Goal: Transaction & Acquisition: Purchase product/service

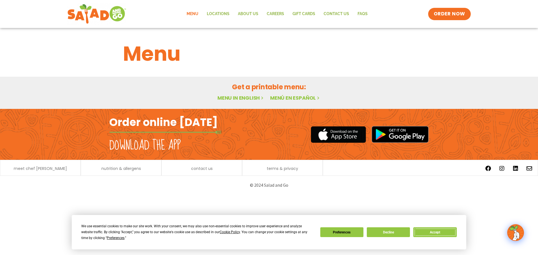
click at [437, 233] on button "Accept" at bounding box center [434, 232] width 43 height 10
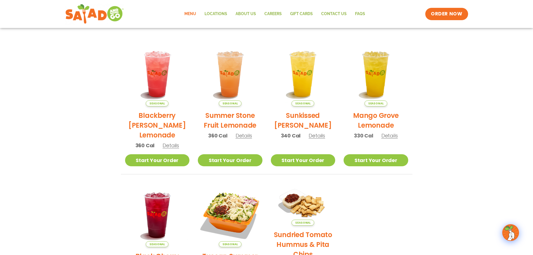
scroll to position [112, 0]
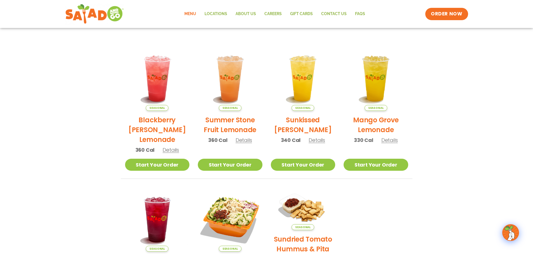
click at [192, 13] on link "Menu" at bounding box center [190, 14] width 20 height 13
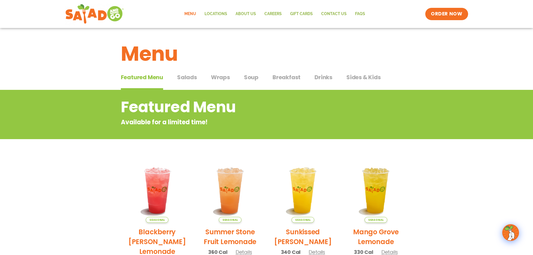
click at [186, 76] on span "Salads" at bounding box center [187, 77] width 20 height 8
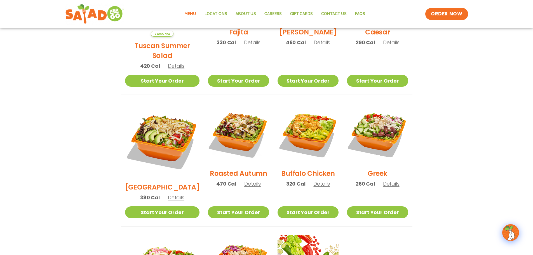
scroll to position [252, 0]
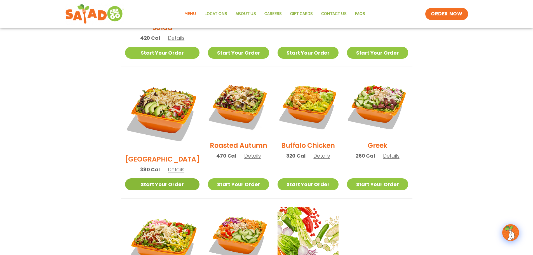
click at [162, 178] on link "Start Your Order" at bounding box center [162, 184] width 75 height 12
